Goal: Transaction & Acquisition: Purchase product/service

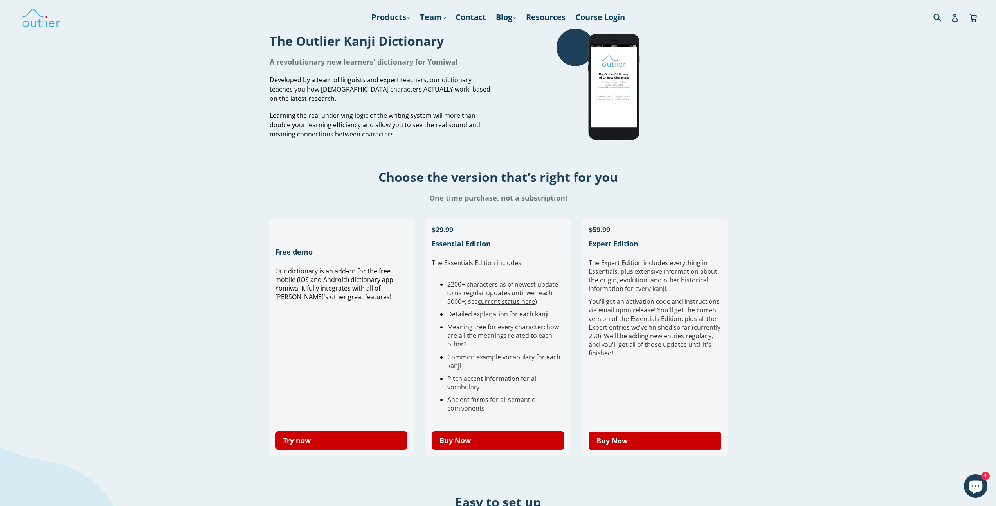
click at [723, 161] on div "Choose the version that’s right for you One time purchase, not a subscription!" at bounding box center [498, 179] width 996 height 67
click at [324, 437] on link "Try now" at bounding box center [341, 441] width 133 height 18
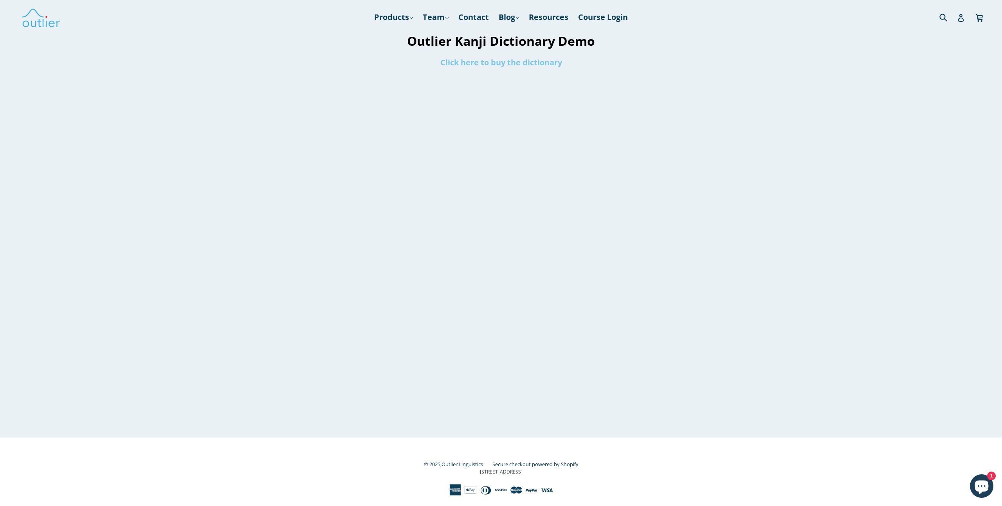
click at [523, 65] on link "Click here to buy the dictionary" at bounding box center [501, 62] width 122 height 11
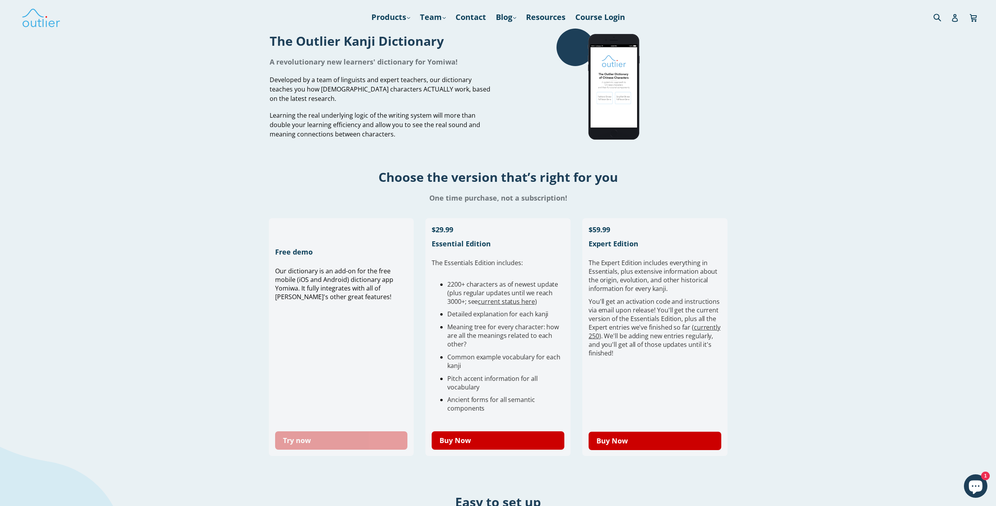
click at [350, 441] on link "Try now" at bounding box center [341, 441] width 133 height 18
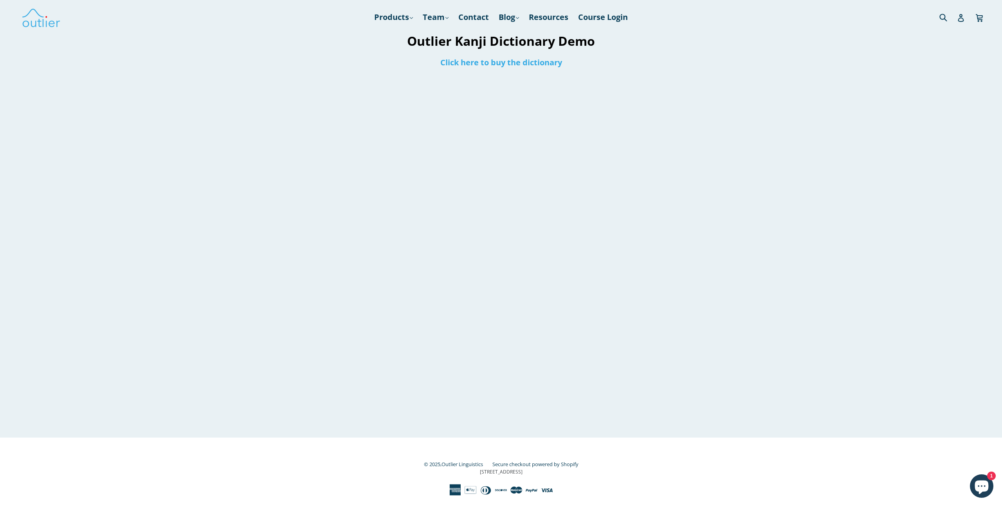
drag, startPoint x: 353, startPoint y: 129, endPoint x: 407, endPoint y: 104, distance: 59.5
click at [354, 129] on div at bounding box center [500, 255] width 493 height 366
click at [331, 62] on h1 "Click here to buy the dictionary" at bounding box center [500, 62] width 493 height 11
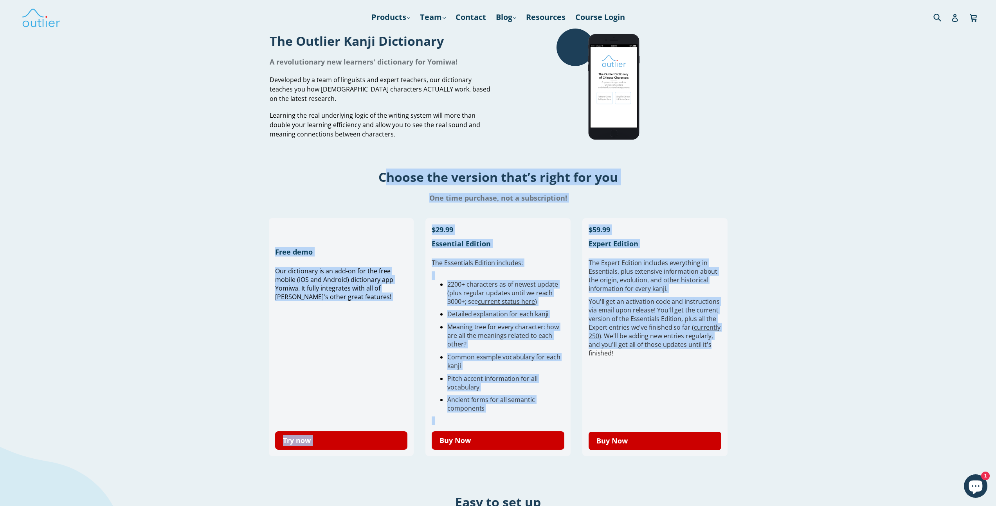
drag, startPoint x: 279, startPoint y: 179, endPoint x: 815, endPoint y: 370, distance: 569.6
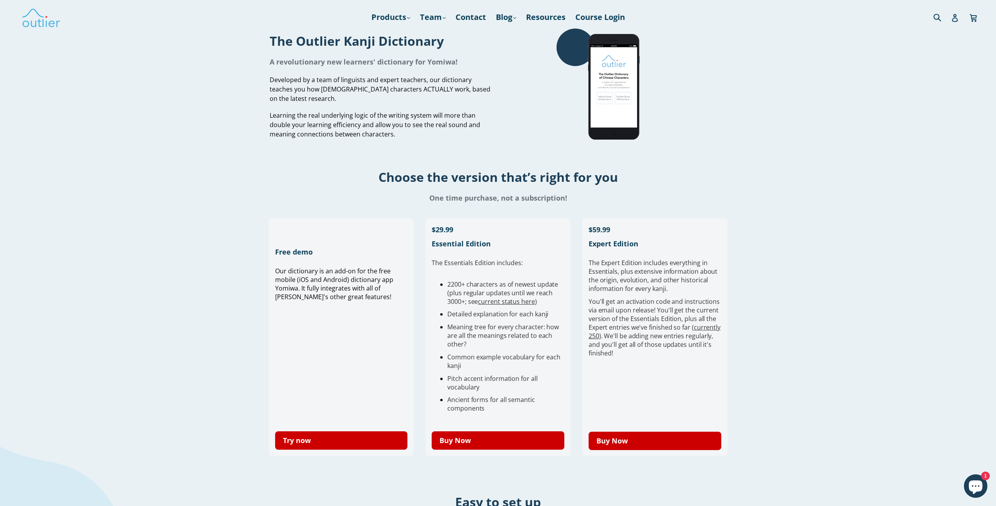
click at [499, 442] on link "Buy Now" at bounding box center [498, 441] width 133 height 18
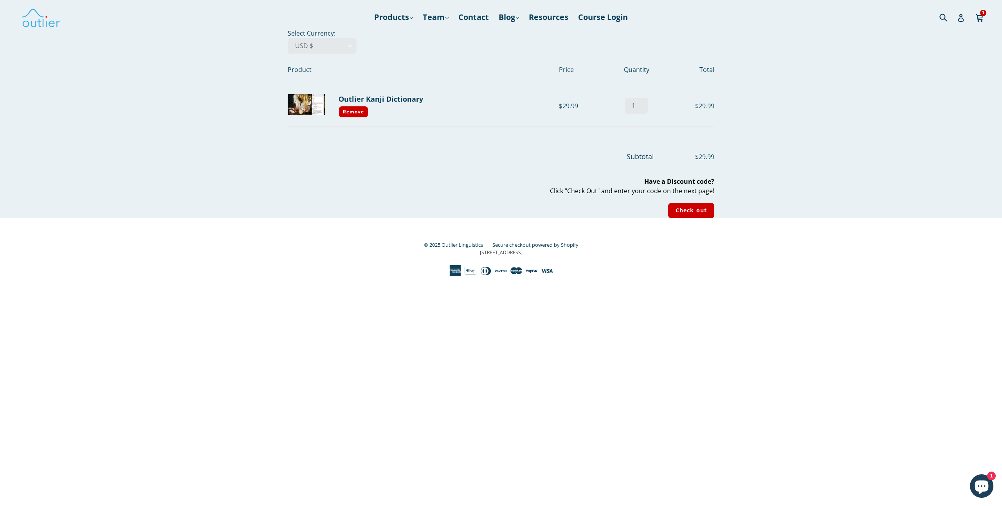
click at [181, 90] on div "Your cart Select Currency: AED د.إ AFN ؋ ALL L AMD դր. ANG ƒ AUD $ AWG ƒ AZN ₼ …" at bounding box center [501, 124] width 1002 height 190
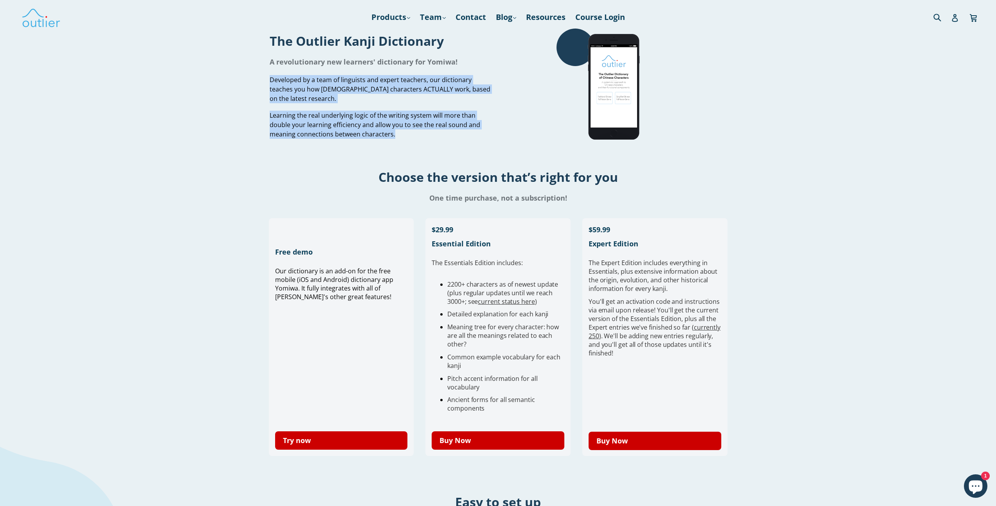
drag, startPoint x: 344, startPoint y: 101, endPoint x: 710, endPoint y: 184, distance: 375.5
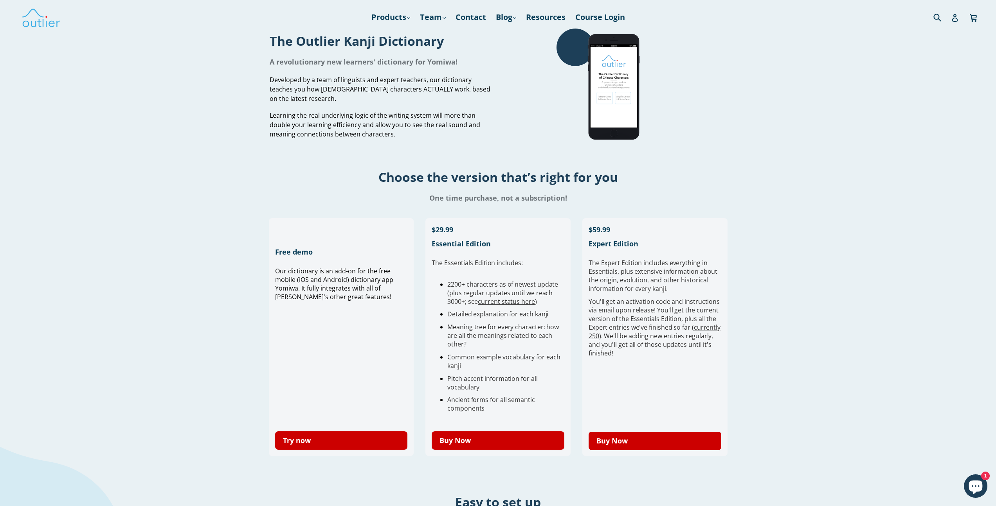
click at [757, 190] on div "One time purchase, not a subscription!" at bounding box center [498, 197] width 996 height 17
drag, startPoint x: 451, startPoint y: 44, endPoint x: 270, endPoint y: 42, distance: 180.8
click at [270, 42] on h1 "The Outlier Kanji Dictionary" at bounding box center [381, 40] width 223 height 17
copy h1 "The Outlier Kanji Dictionary"
click at [253, 68] on div "The Outlier Kanji Dictionary A revolutionary new learners' dictionary for Yomiw…" at bounding box center [498, 87] width 996 height 117
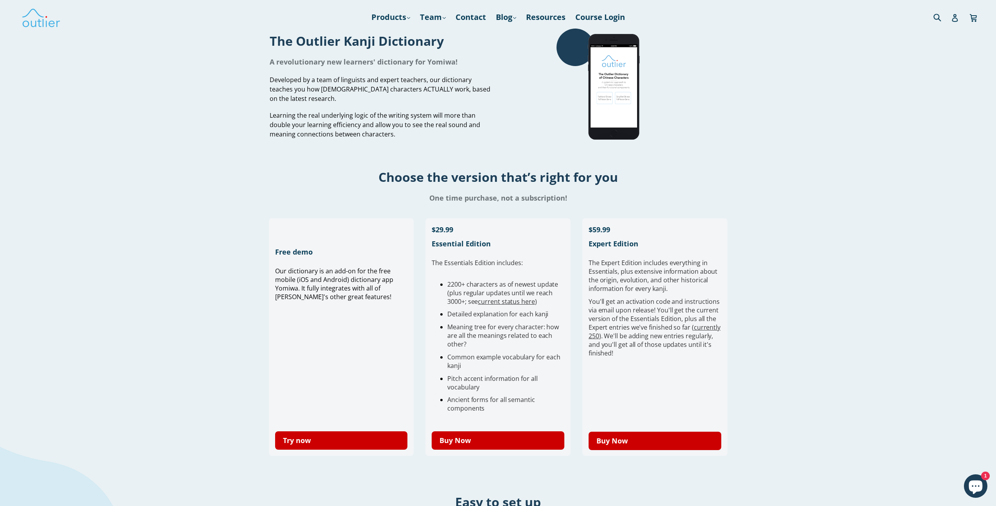
drag, startPoint x: 676, startPoint y: 100, endPoint x: 667, endPoint y: 102, distance: 8.7
click at [676, 101] on div at bounding box center [615, 87] width 223 height 117
drag, startPoint x: 658, startPoint y: 229, endPoint x: 662, endPoint y: 351, distance: 121.4
click at [661, 336] on div "Sold out $59.99 Expert Edition The Expert Edition includes e verything in Essen…" at bounding box center [654, 306] width 133 height 162
click at [659, 372] on div "The Expert Edition includes e verything in Essentials, plus extensive informati…" at bounding box center [654, 340] width 133 height 162
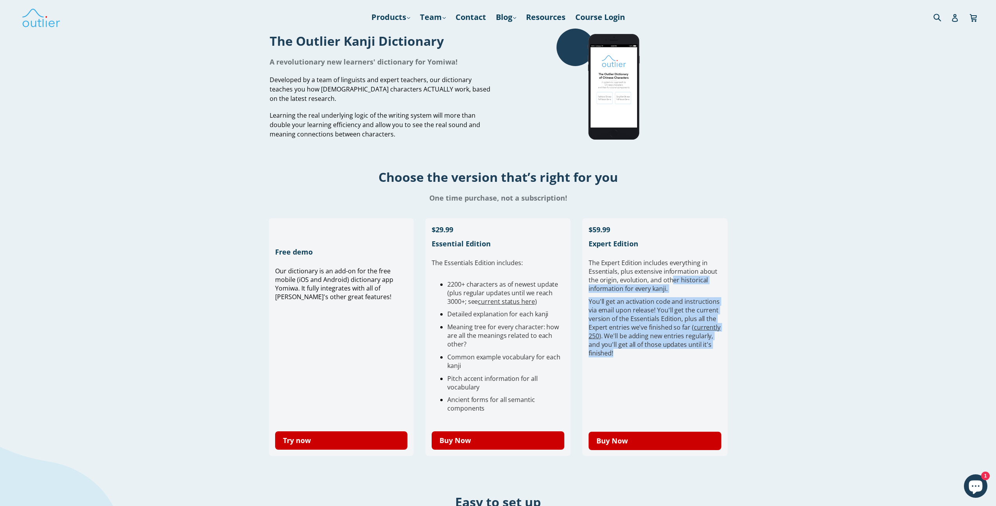
drag, startPoint x: 667, startPoint y: 362, endPoint x: 670, endPoint y: 249, distance: 112.7
click at [670, 250] on div "Sold out $59.99 Expert Edition The Expert Edition includes e verything in Essen…" at bounding box center [654, 306] width 133 height 162
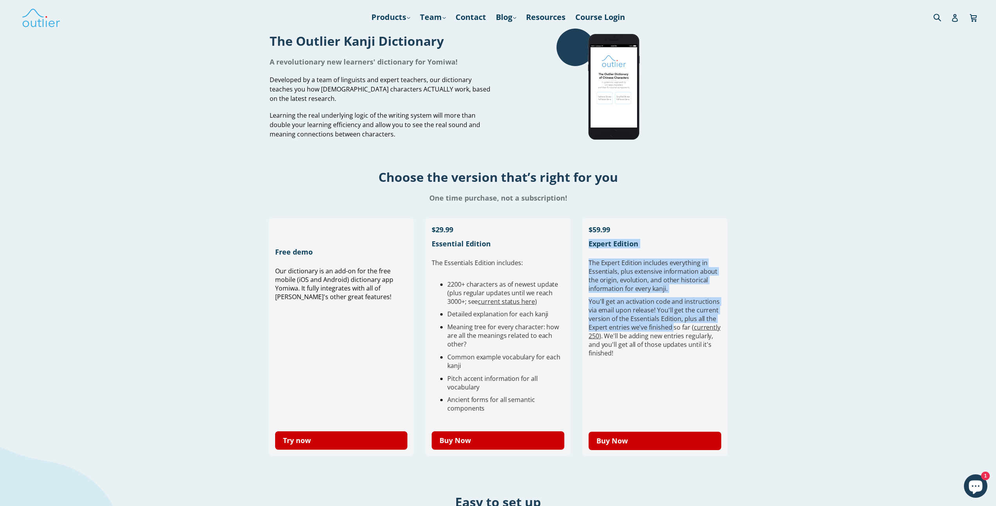
drag, startPoint x: 668, startPoint y: 268, endPoint x: 674, endPoint y: 349, distance: 81.6
click at [673, 334] on div "Sold out $59.99 Expert Edition The Expert Edition includes e verything in Essen…" at bounding box center [654, 306] width 133 height 162
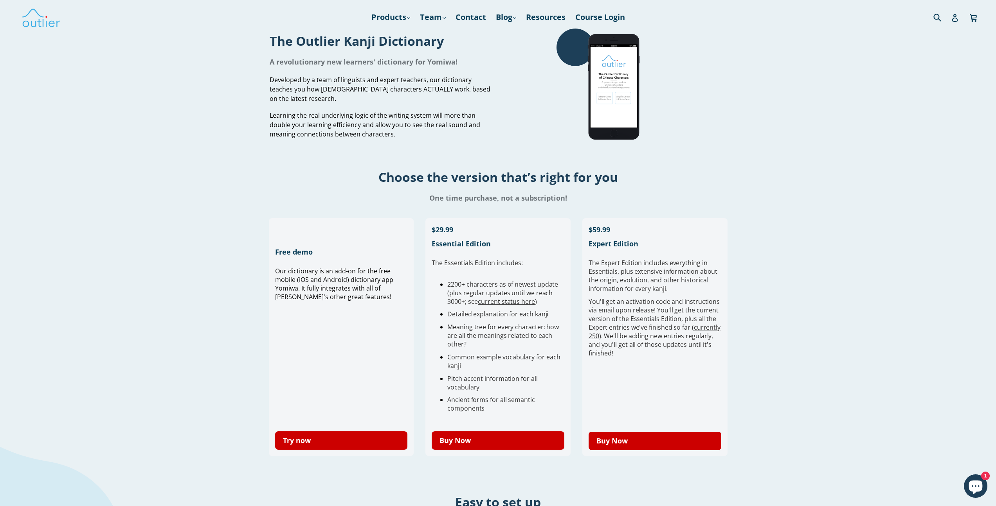
click at [674, 350] on div "You'll get an activation code and instructions via email upon release! You'll g…" at bounding box center [654, 327] width 133 height 60
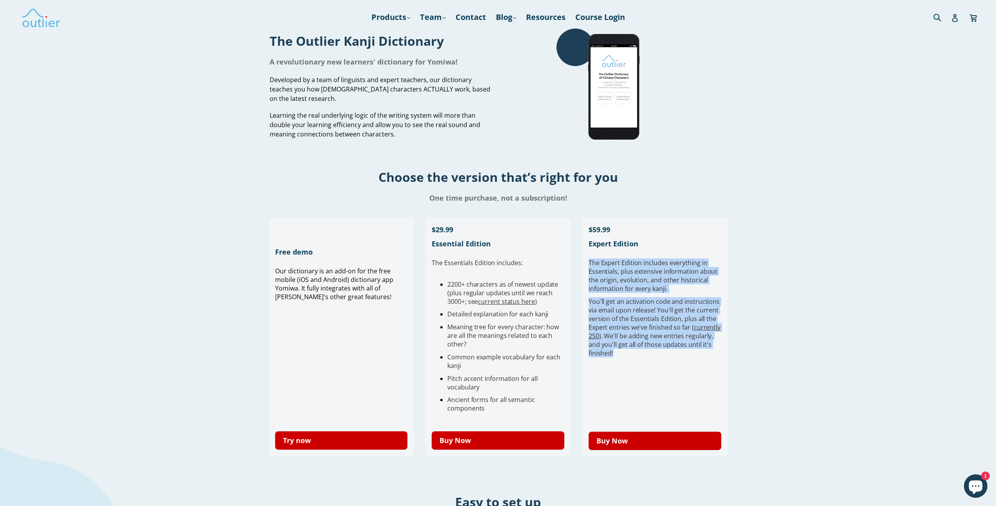
drag, startPoint x: 664, startPoint y: 355, endPoint x: 635, endPoint y: 251, distance: 108.3
click at [635, 252] on div "Sold out $59.99 Expert Edition The Expert Edition includes e verything in Essen…" at bounding box center [654, 306] width 133 height 162
drag, startPoint x: 630, startPoint y: 229, endPoint x: 642, endPoint y: 369, distance: 139.7
click at [640, 365] on div "Sold out $59.99 Expert Edition The Expert Edition includes e verything in Essen…" at bounding box center [654, 306] width 133 height 162
click at [642, 369] on div "The Expert Edition includes e verything in Essentials, plus extensive informati…" at bounding box center [654, 340] width 133 height 162
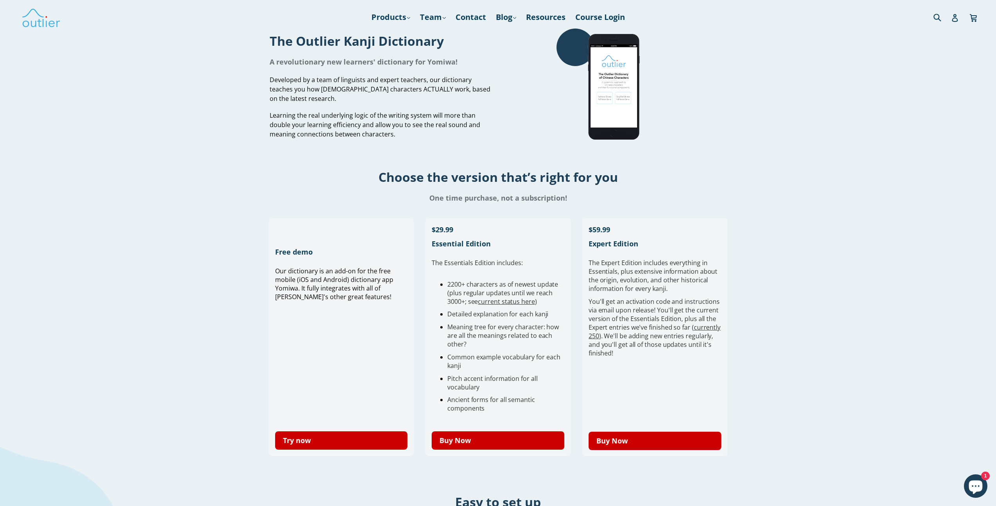
click at [516, 202] on h1 "One time purchase, not a subscription!" at bounding box center [498, 197] width 996 height 9
